Goal: Obtain resource: Download file/media

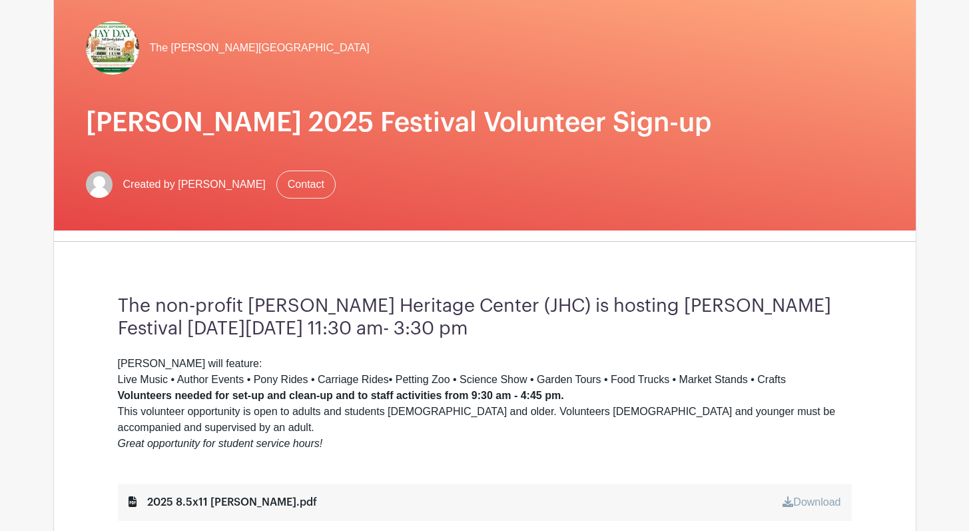
scroll to position [162, 0]
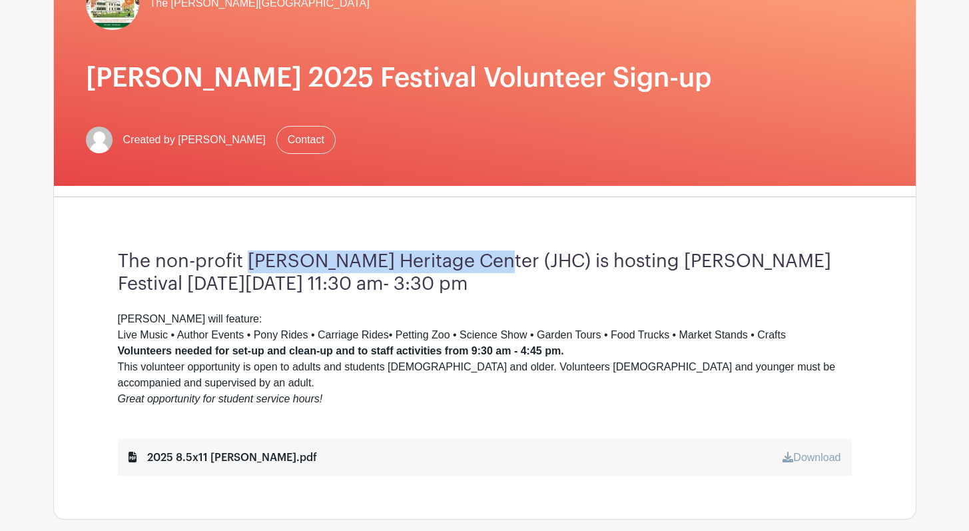
drag, startPoint x: 246, startPoint y: 256, endPoint x: 474, endPoint y: 257, distance: 227.7
click at [474, 258] on h3 "The non-profit [PERSON_NAME] Heritage Center (JHC) is hosting [PERSON_NAME] Fes…" at bounding box center [485, 272] width 734 height 45
copy h3 "[PERSON_NAME][GEOGRAPHIC_DATA] (JHC)"
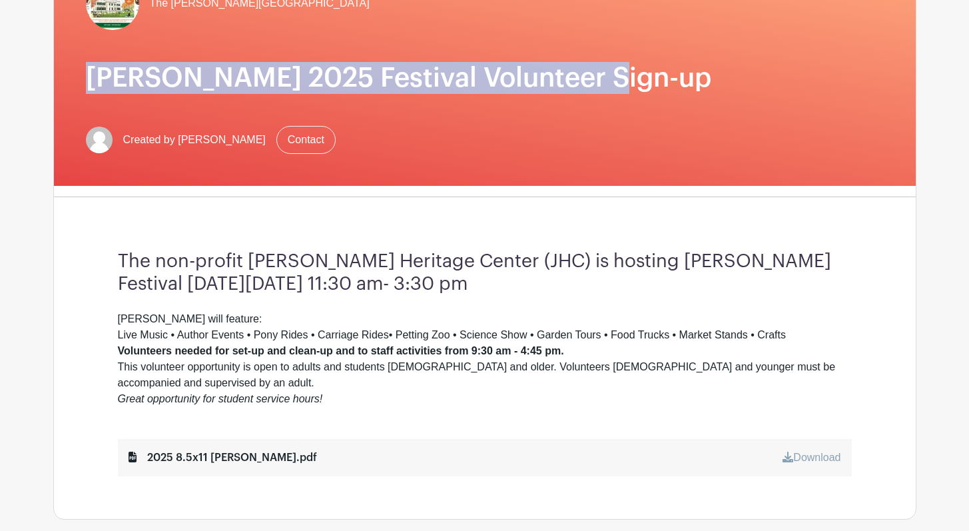
drag, startPoint x: 75, startPoint y: 75, endPoint x: 589, endPoint y: 70, distance: 513.3
click at [589, 70] on div "The [PERSON_NAME][GEOGRAPHIC_DATA] [PERSON_NAME] 2025 Festival Volunteer Sign-u…" at bounding box center [485, 65] width 862 height 241
copy h1 "[PERSON_NAME] 2025 Festival Volunteer Sign-up"
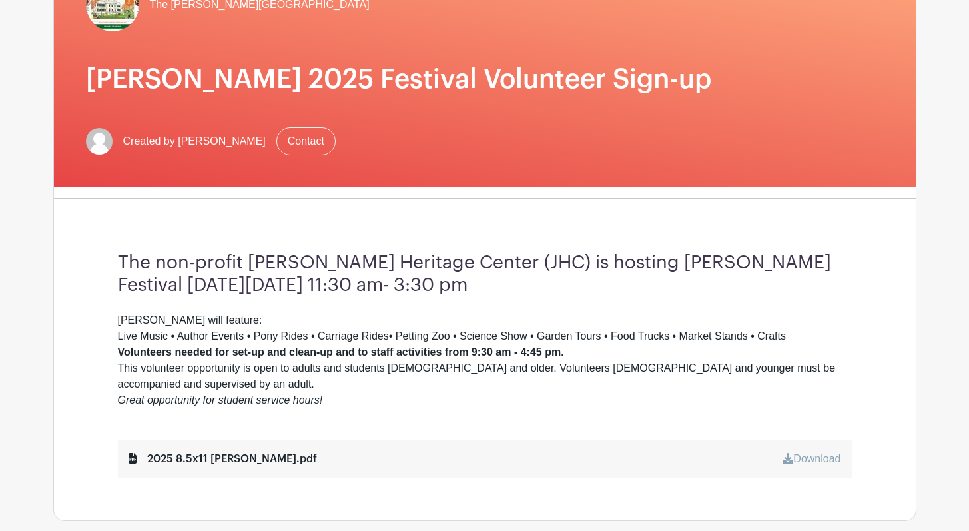
click at [227, 280] on h3 "The non-profit [PERSON_NAME] Heritage Center (JHC) is hosting [PERSON_NAME] Fes…" at bounding box center [485, 274] width 734 height 45
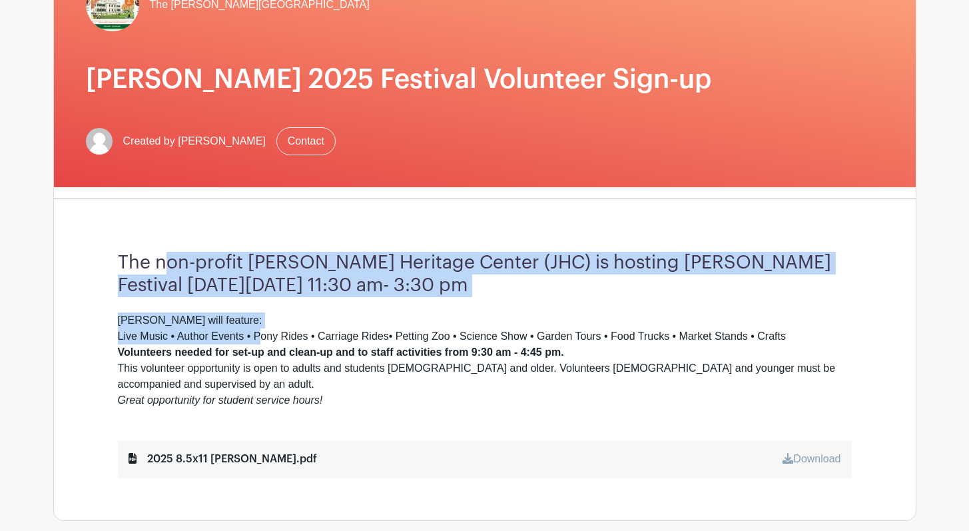
drag, startPoint x: 170, startPoint y: 266, endPoint x: 264, endPoint y: 335, distance: 116.3
click at [264, 335] on div "The non-profit [PERSON_NAME] Heritage Center (JHC) is hosting [PERSON_NAME] Fes…" at bounding box center [485, 364] width 798 height 311
click at [264, 335] on div "[PERSON_NAME] will feature: Live Music • Author Events • Pony Rides • Carriage …" at bounding box center [485, 360] width 734 height 96
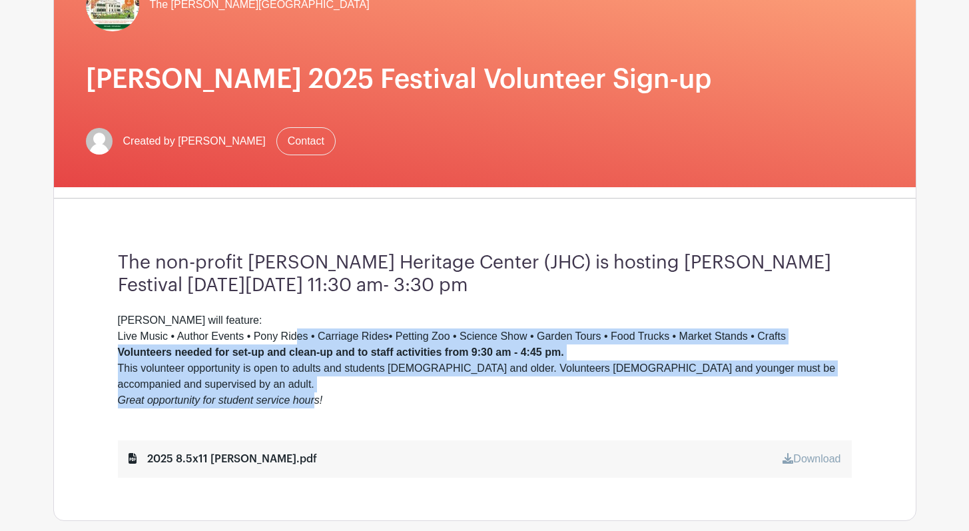
drag, startPoint x: 296, startPoint y: 335, endPoint x: 318, endPoint y: 391, distance: 60.1
click at [318, 391] on div "[PERSON_NAME] will feature: Live Music • Author Events • Pony Rides • Carriage …" at bounding box center [485, 360] width 734 height 96
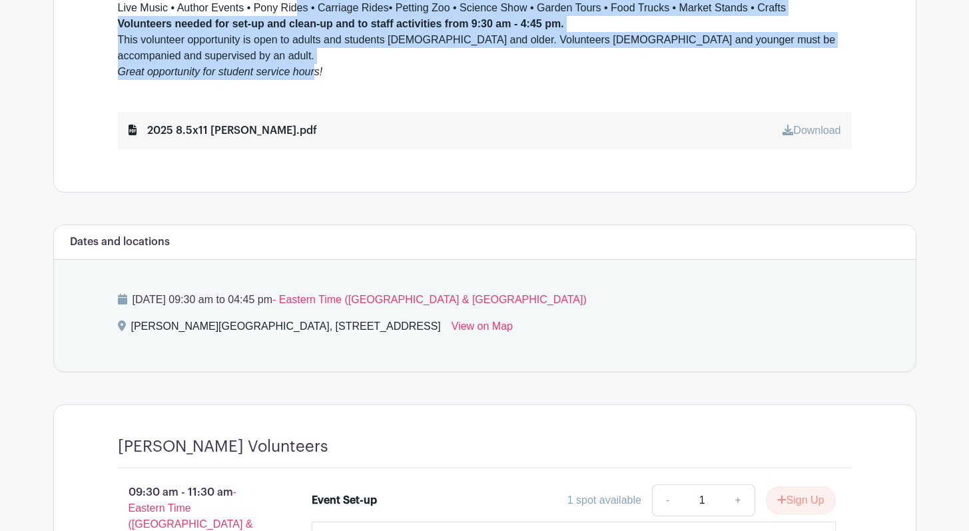
scroll to position [491, 0]
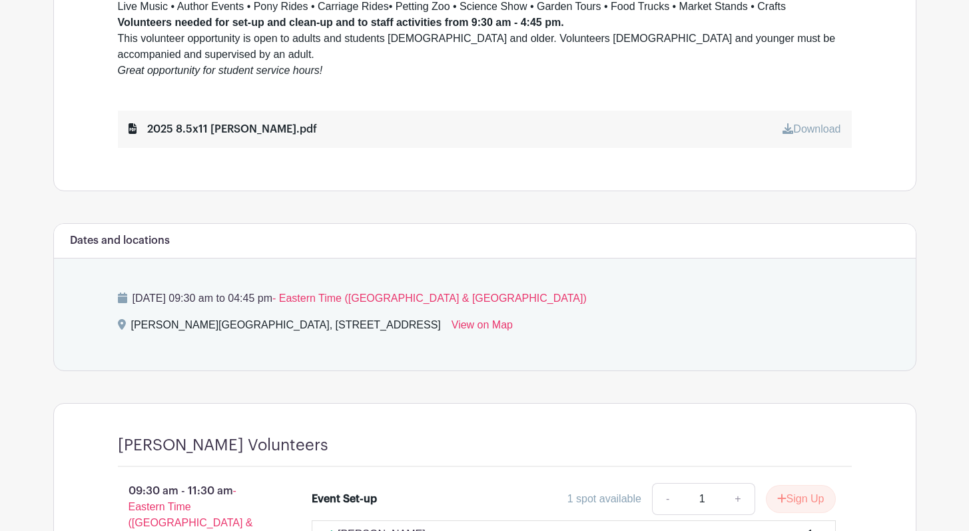
click at [263, 121] on div "2025 8.5x11 [PERSON_NAME].pdf" at bounding box center [222, 129] width 188 height 16
click at [793, 123] on link "Download" at bounding box center [811, 128] width 58 height 11
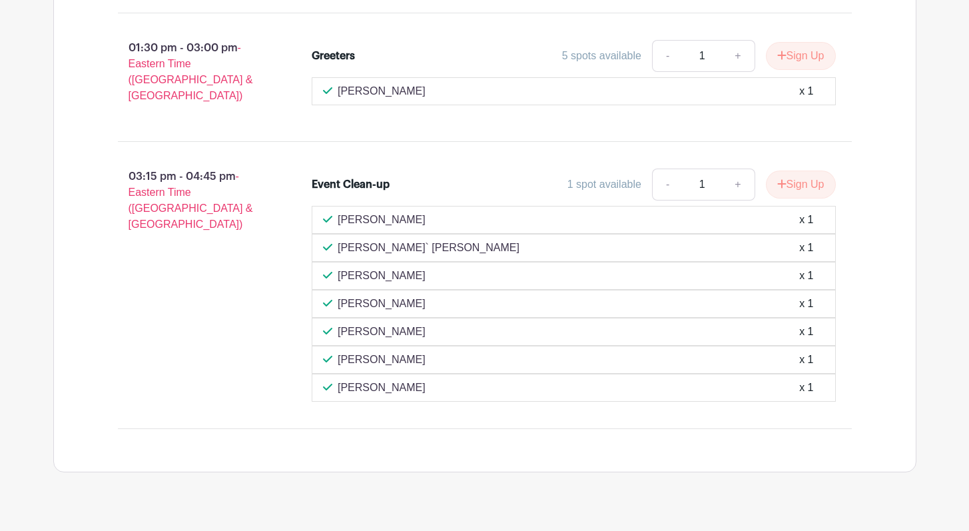
scroll to position [1973, 0]
